Goal: Transaction & Acquisition: Purchase product/service

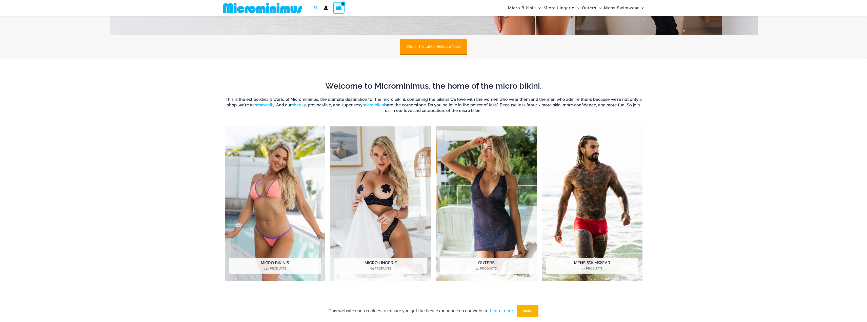
scroll to position [224, 0]
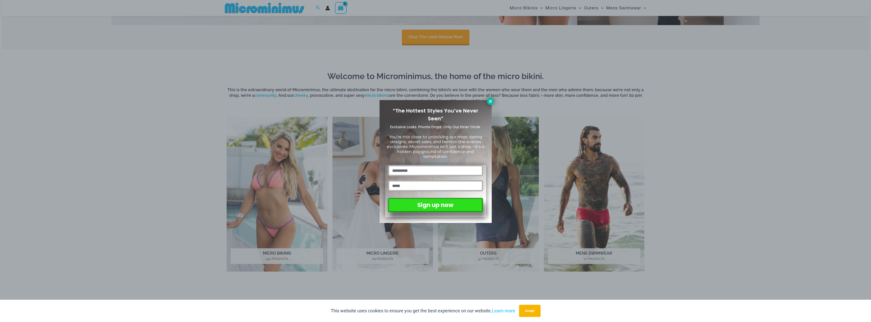
click at [492, 102] on icon at bounding box center [490, 101] width 5 height 5
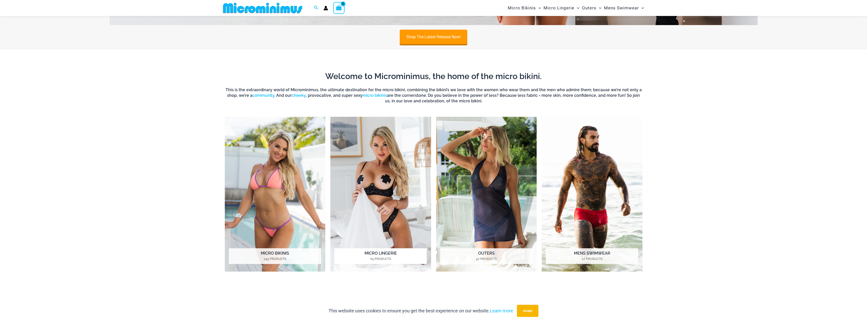
click at [384, 259] on mark "69 Products" at bounding box center [380, 258] width 92 height 5
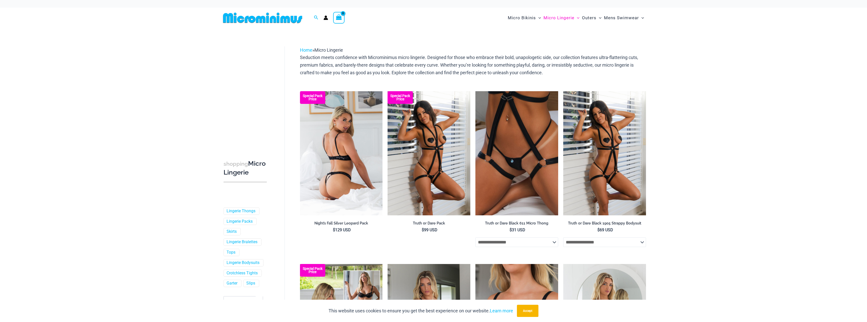
click at [352, 158] on img at bounding box center [341, 153] width 83 height 124
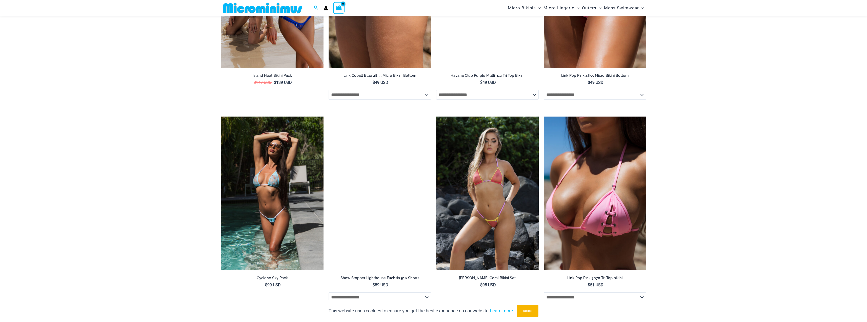
scroll to position [1060, 0]
